Goal: Task Accomplishment & Management: Manage account settings

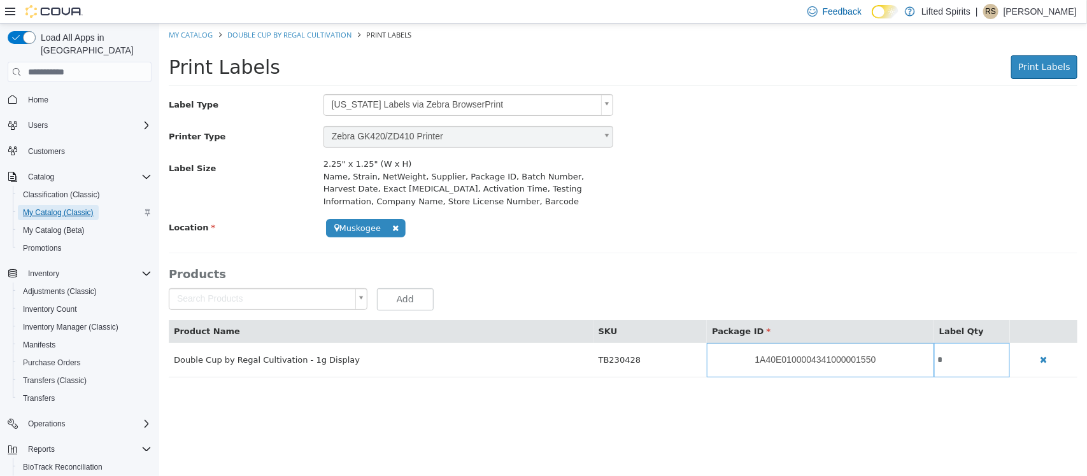
click at [66, 208] on span "My Catalog (Classic)" at bounding box center [58, 213] width 71 height 10
click at [57, 169] on button "Catalog" at bounding box center [41, 176] width 36 height 15
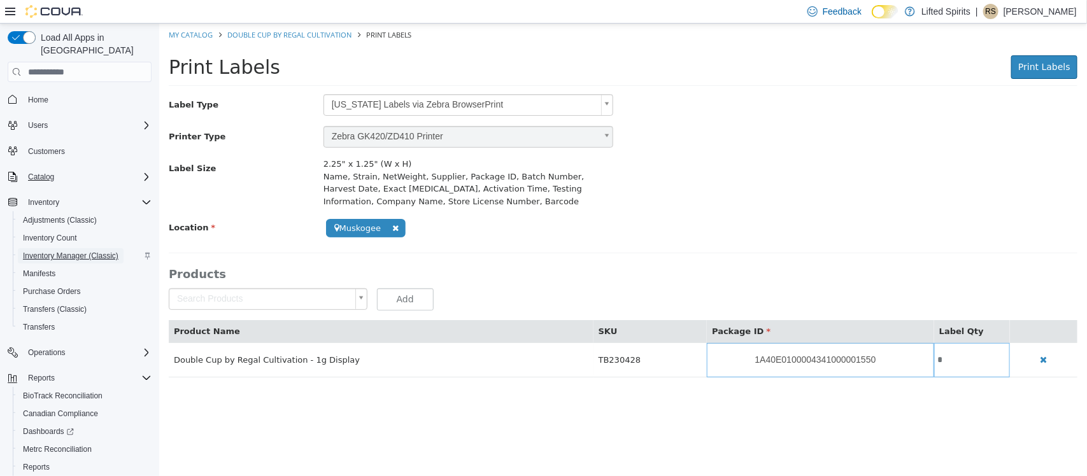
click at [54, 251] on span "Inventory Manager (Classic)" at bounding box center [71, 256] width 96 height 10
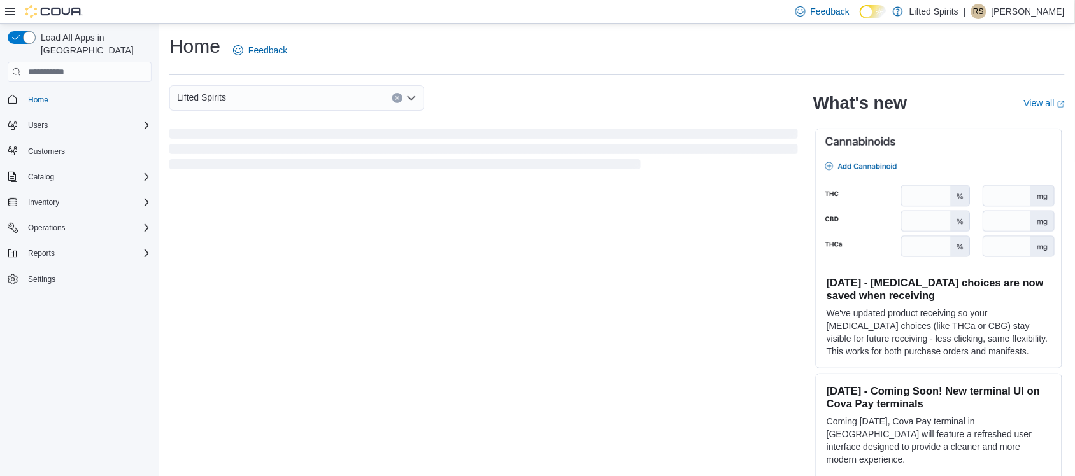
click at [1018, 17] on p "[PERSON_NAME]" at bounding box center [1027, 11] width 73 height 15
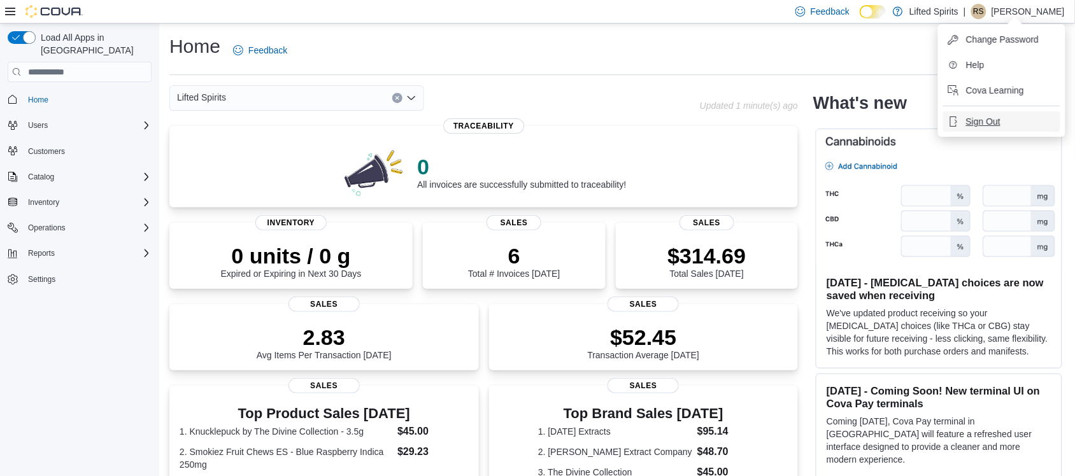
click at [991, 123] on span "Sign Out" at bounding box center [983, 121] width 34 height 13
